Goal: Information Seeking & Learning: Learn about a topic

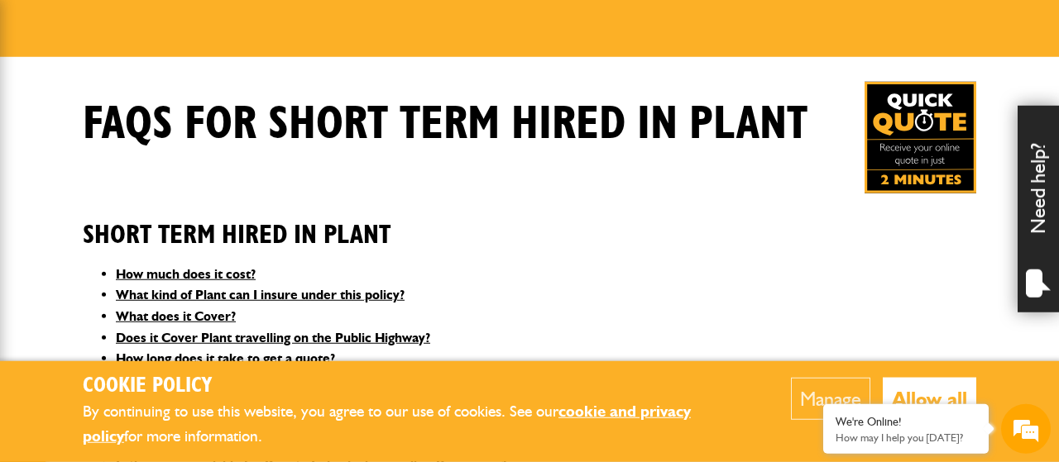
scroll to position [258, 0]
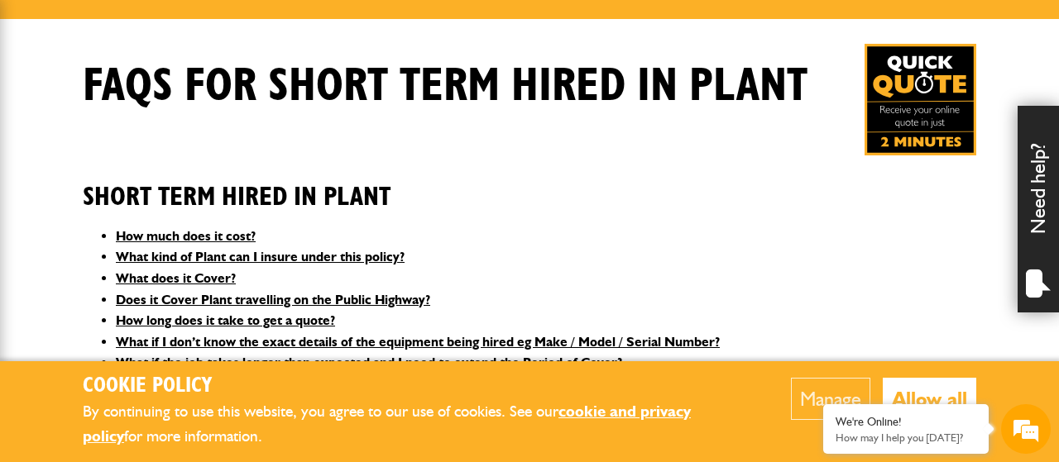
click at [917, 396] on button "Allow all" at bounding box center [929, 399] width 93 height 42
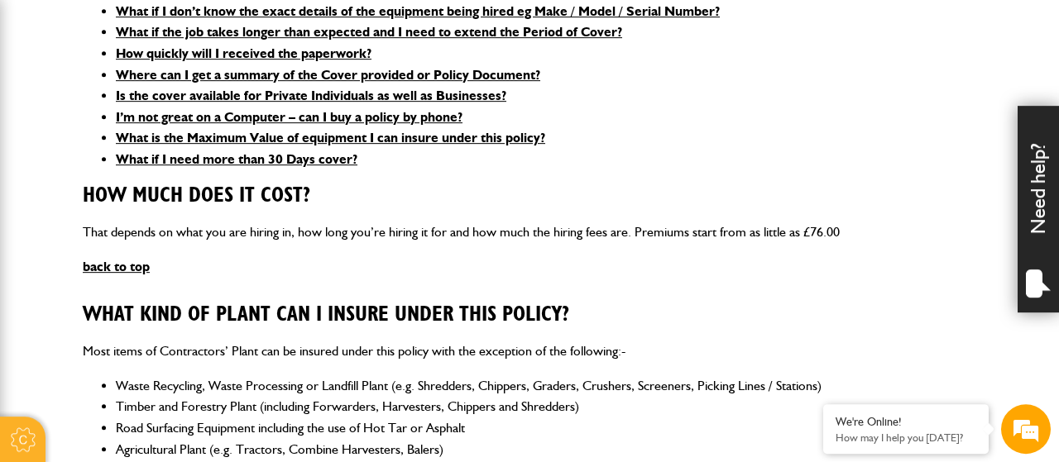
scroll to position [602, 0]
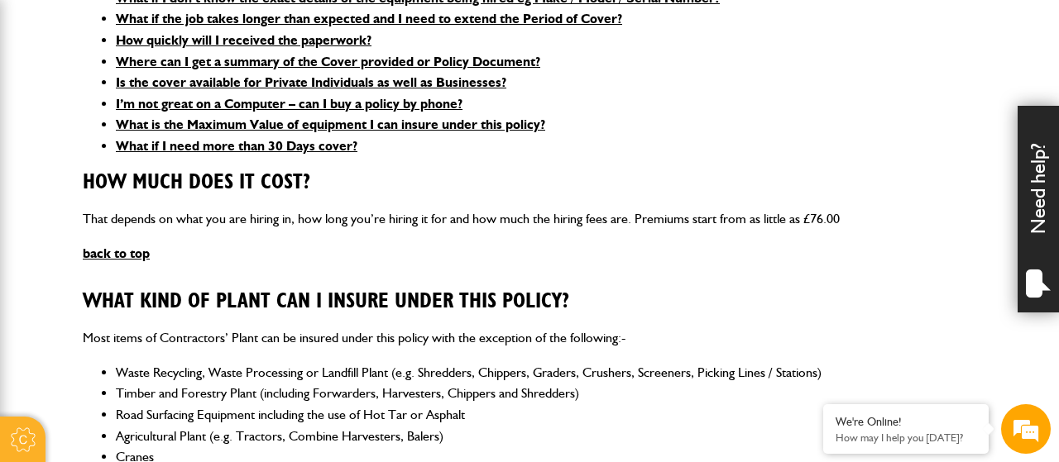
drag, startPoint x: 832, startPoint y: 140, endPoint x: 815, endPoint y: 163, distance: 29.0
click at [832, 141] on li "What if I need more than 30 Days cover?" at bounding box center [546, 147] width 860 height 22
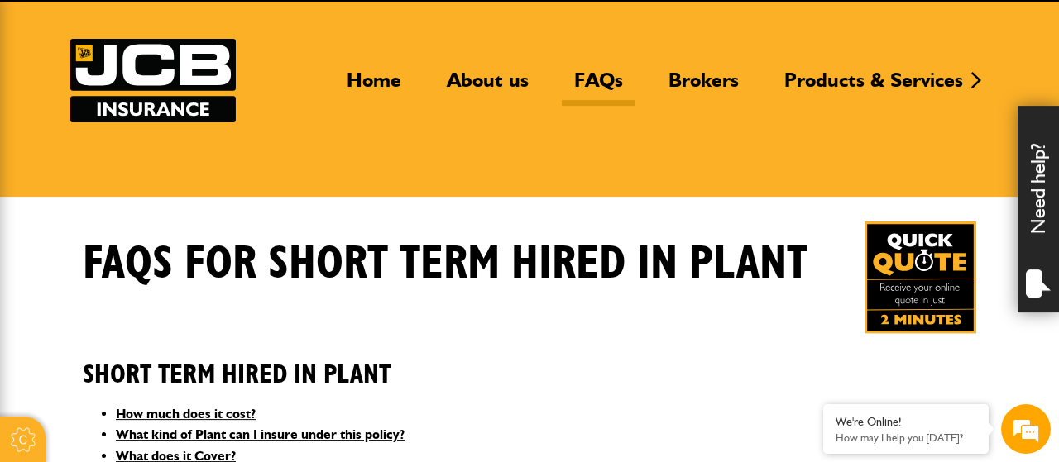
scroll to position [0, 0]
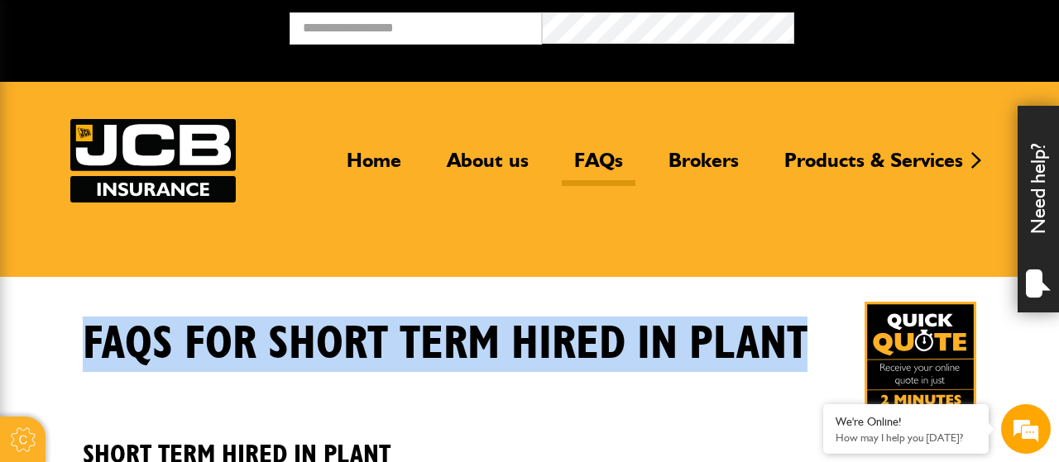
drag, startPoint x: 803, startPoint y: 342, endPoint x: 88, endPoint y: 353, distance: 714.9
click at [88, 353] on h1 "FAQS for Short Term Hired In Plant" at bounding box center [445, 344] width 725 height 55
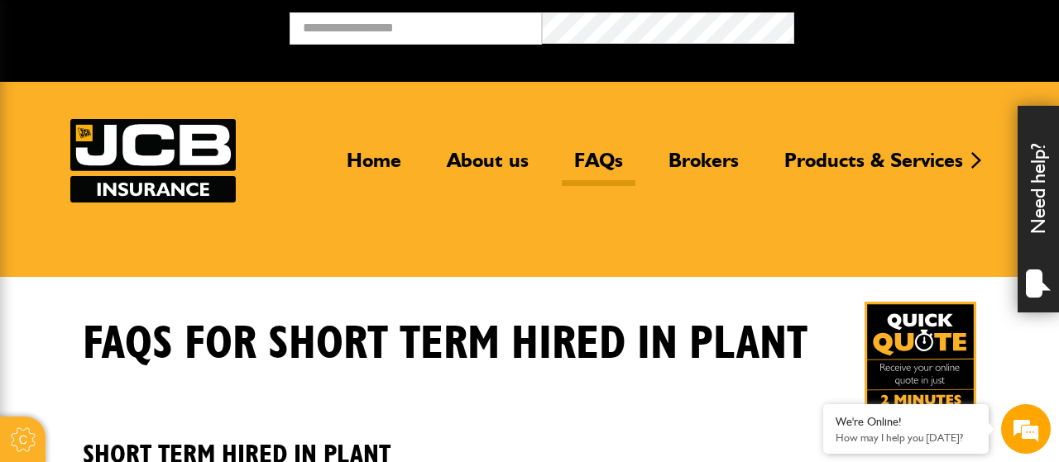
click at [88, 353] on h1 "FAQS for Short Term Hired In Plant" at bounding box center [445, 344] width 725 height 55
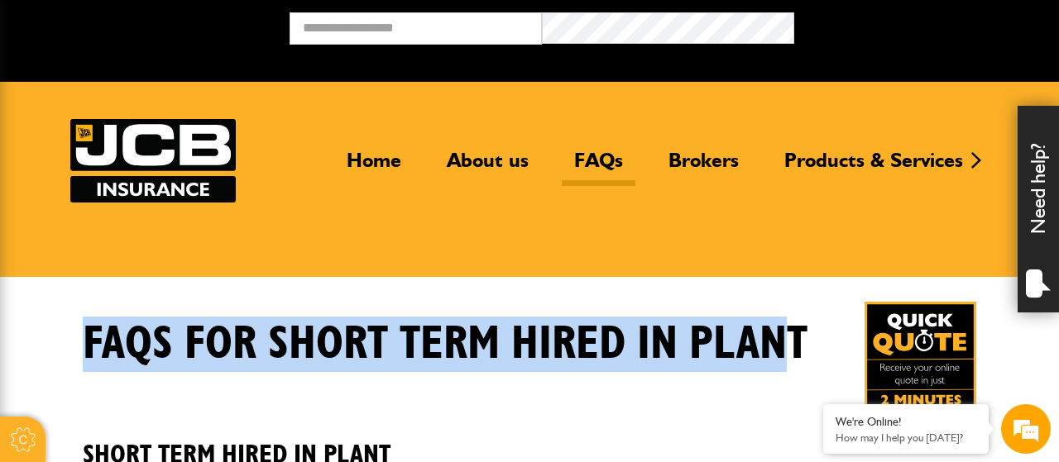
drag, startPoint x: 85, startPoint y: 342, endPoint x: 793, endPoint y: 345, distance: 708.2
click at [793, 345] on h1 "FAQS for Short Term Hired In Plant" at bounding box center [445, 344] width 725 height 55
click at [645, 352] on h1 "FAQS for Short Term Hired In Plant" at bounding box center [445, 344] width 725 height 55
drag, startPoint x: 85, startPoint y: 321, endPoint x: 802, endPoint y: 324, distance: 716.5
click at [802, 324] on h1 "FAQS for Short Term Hired In Plant" at bounding box center [445, 344] width 725 height 55
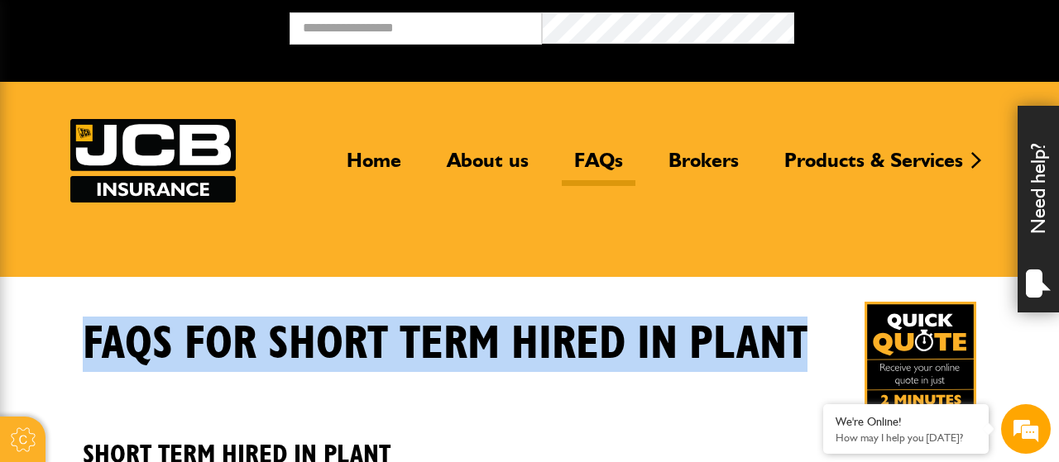
click at [799, 347] on h1 "FAQS for Short Term Hired In Plant" at bounding box center [445, 344] width 725 height 55
drag, startPoint x: 806, startPoint y: 349, endPoint x: 88, endPoint y: 332, distance: 718.4
click at [88, 332] on h1 "FAQS for Short Term Hired In Plant" at bounding box center [445, 344] width 725 height 55
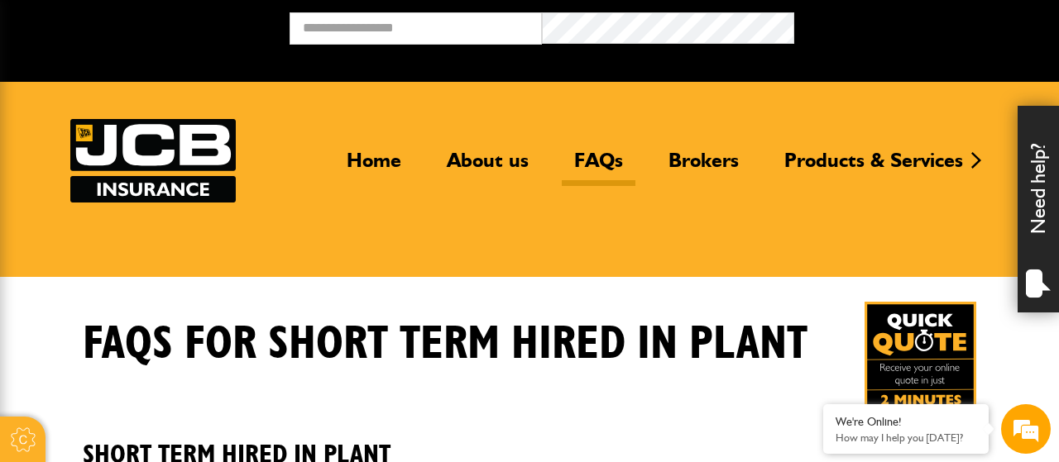
click at [88, 332] on h1 "FAQS for Short Term Hired In Plant" at bounding box center [445, 344] width 725 height 55
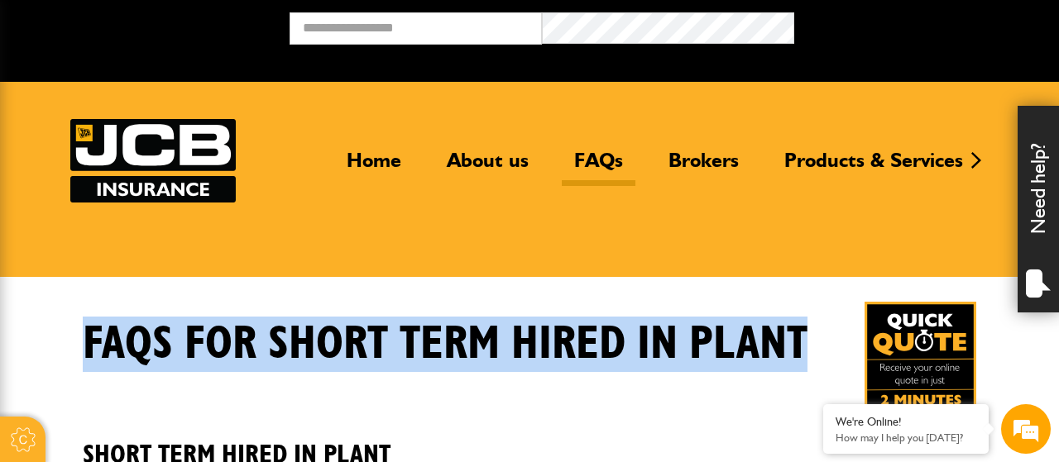
drag, startPoint x: 88, startPoint y: 332, endPoint x: 831, endPoint y: 328, distance: 743.8
click at [831, 328] on div "FAQS for Short Term Hired In Plant" at bounding box center [529, 358] width 918 height 112
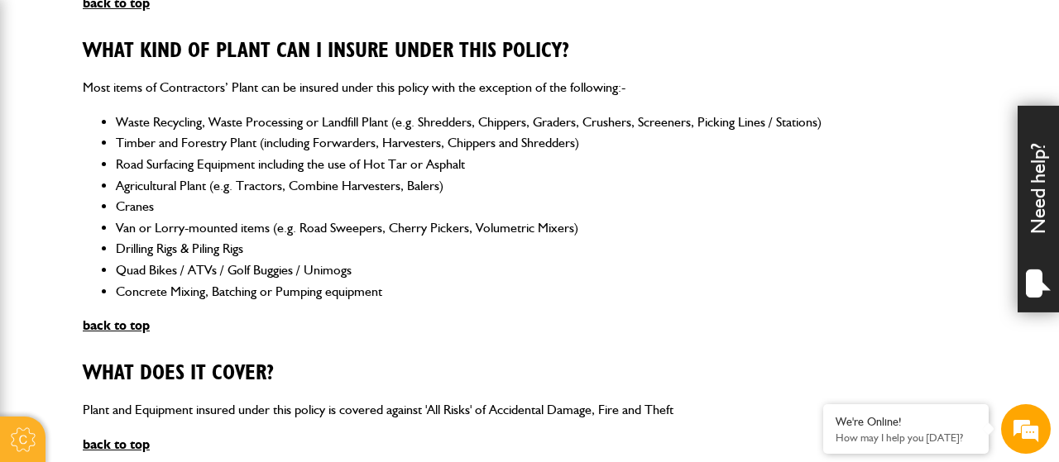
scroll to position [860, 0]
